Goal: Transaction & Acquisition: Obtain resource

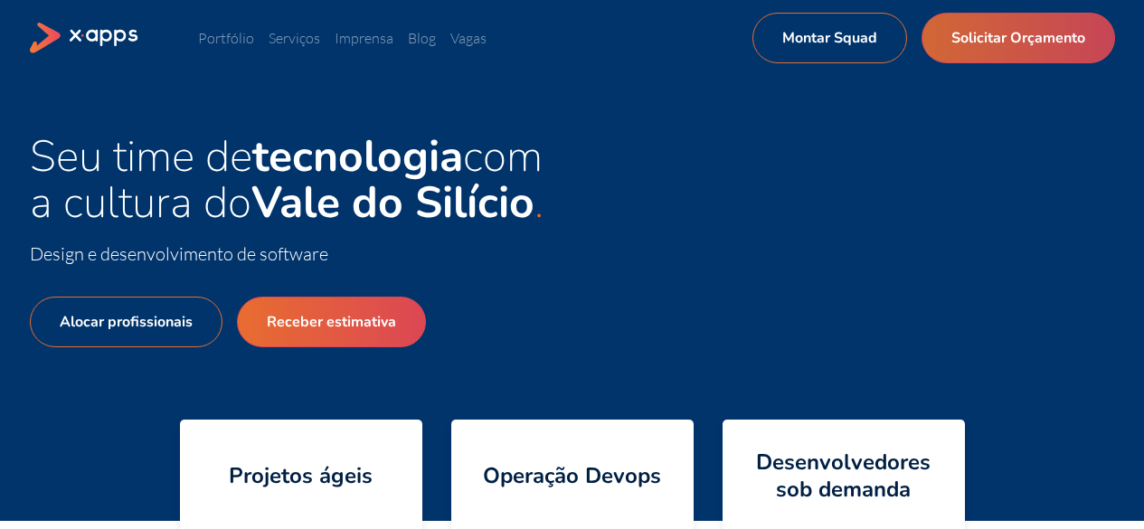
drag, startPoint x: 0, startPoint y: 0, endPoint x: 369, endPoint y: 138, distance: 394.1
click at [1034, 32] on link "Solicitar Orçamento" at bounding box center [1019, 38] width 194 height 51
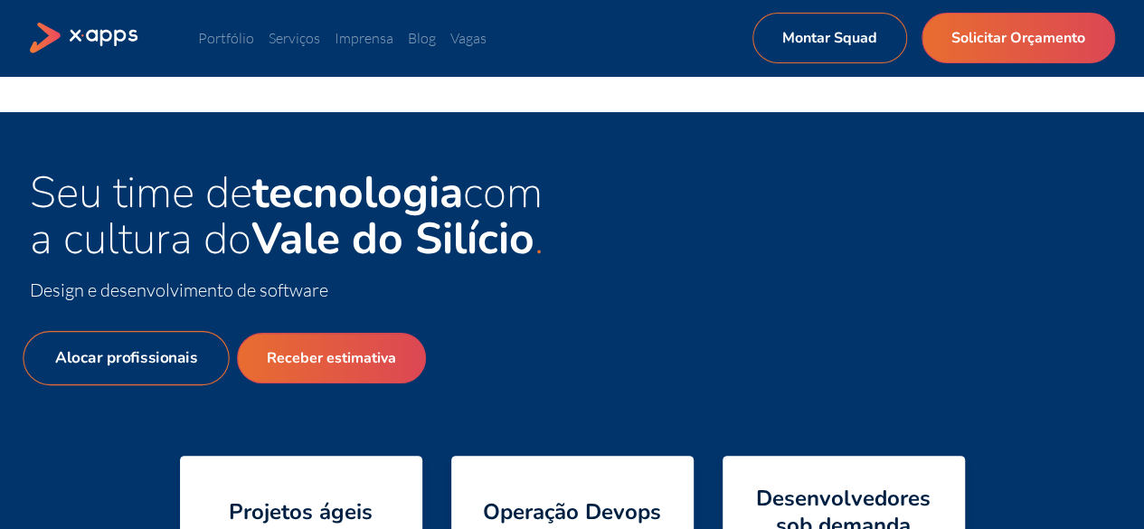
click at [148, 340] on link "Alocar profissionais" at bounding box center [126, 358] width 206 height 54
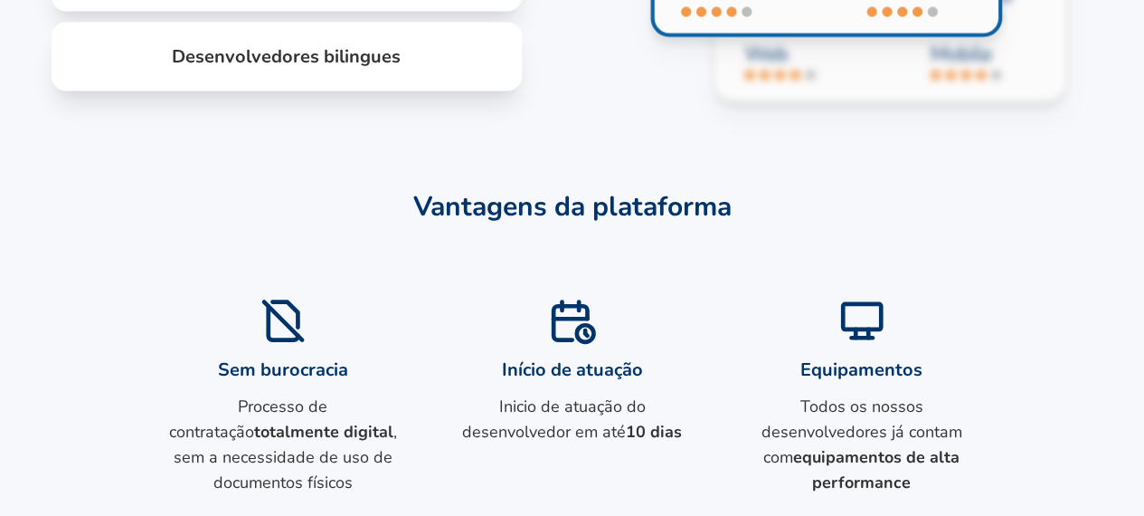
scroll to position [1719, 0]
